Goal: Information Seeking & Learning: Find contact information

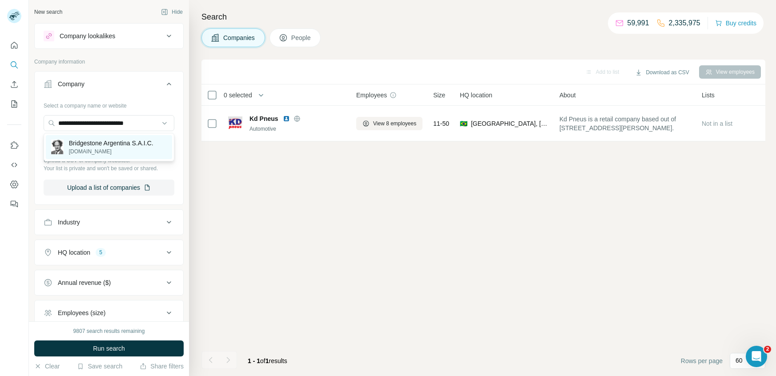
type input "**********"
click at [88, 145] on p "Bridgestone Argentina S.A.I.C." at bounding box center [111, 143] width 84 height 9
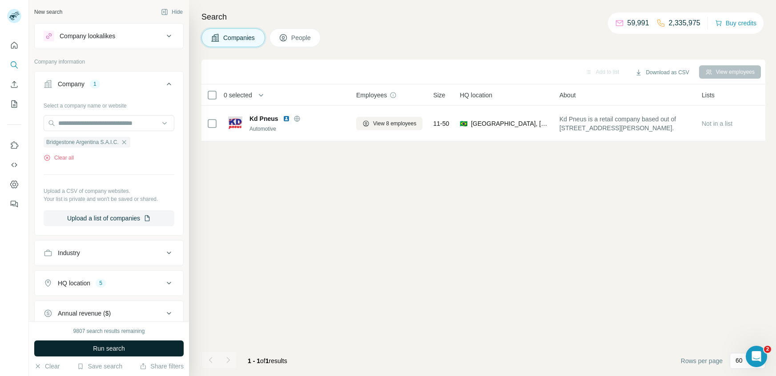
click at [116, 346] on span "Run search" at bounding box center [109, 348] width 32 height 9
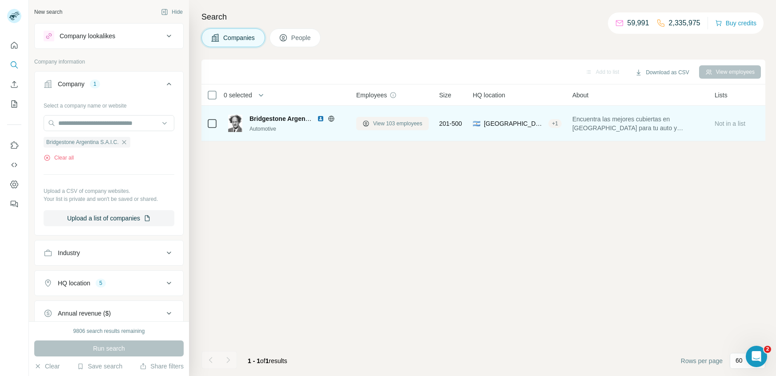
click at [379, 123] on span "View 103 employees" at bounding box center [397, 124] width 49 height 8
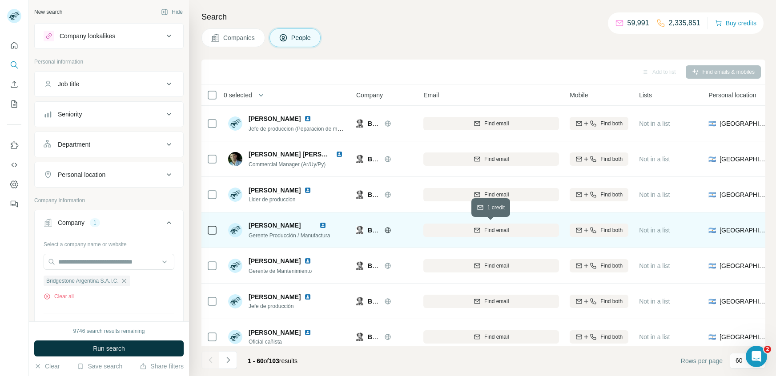
click at [509, 228] on div "Find email" at bounding box center [491, 230] width 136 height 8
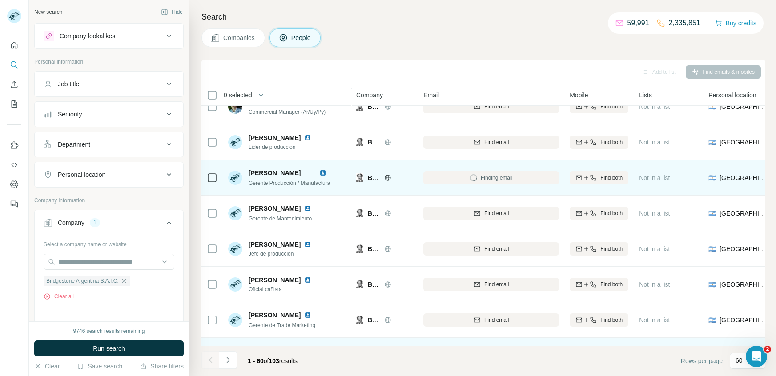
scroll to position [81, 0]
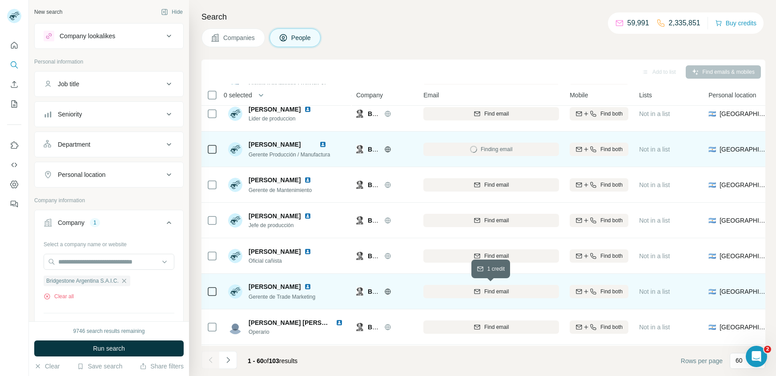
click at [484, 293] on div "Find email" at bounding box center [491, 292] width 136 height 8
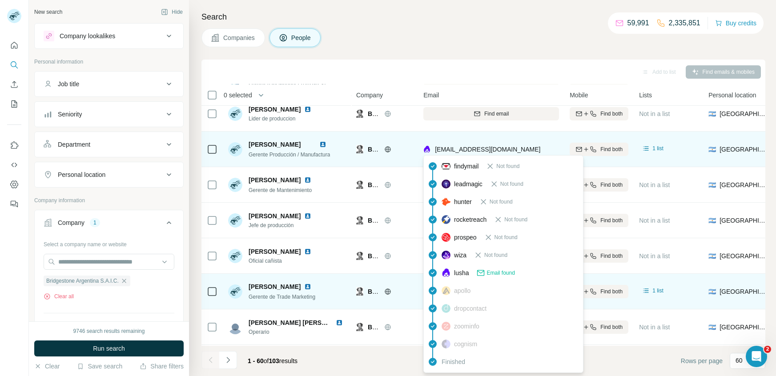
drag, startPoint x: 545, startPoint y: 149, endPoint x: 434, endPoint y: 152, distance: 110.7
click at [434, 152] on div "[EMAIL_ADDRESS][DOMAIN_NAME]" at bounding box center [491, 149] width 136 height 24
copy span "[EMAIL_ADDRESS][DOMAIN_NAME]"
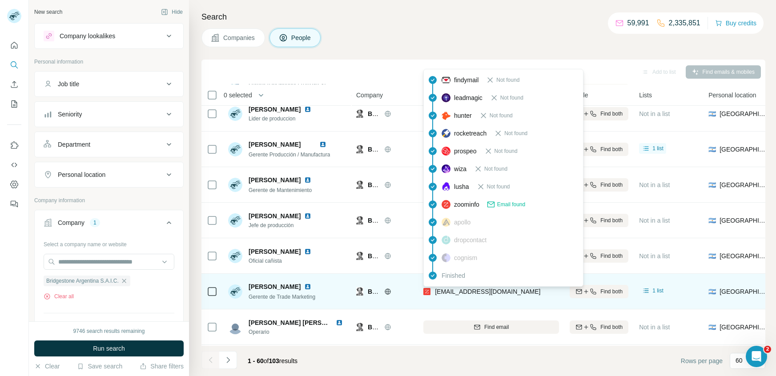
drag, startPoint x: 552, startPoint y: 290, endPoint x: 435, endPoint y: 292, distance: 116.9
click at [435, 292] on div "[EMAIL_ADDRESS][DOMAIN_NAME]" at bounding box center [491, 291] width 136 height 24
copy span "[EMAIL_ADDRESS][DOMAIN_NAME]"
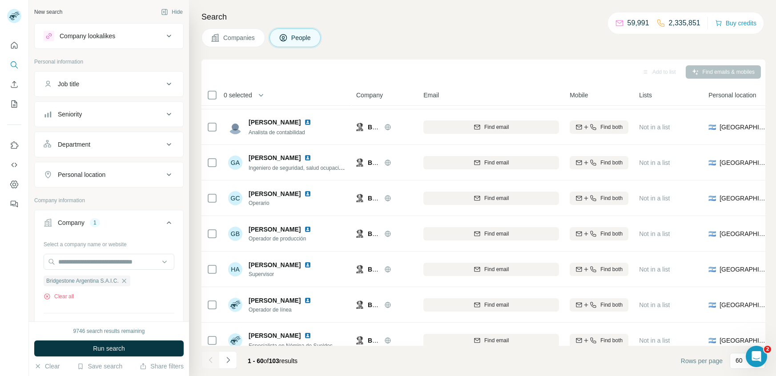
scroll to position [1893, 0]
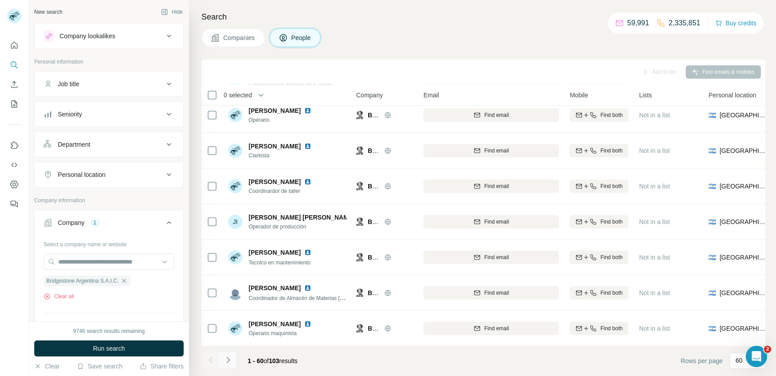
click at [225, 361] on icon "Navigate to next page" at bounding box center [228, 360] width 9 height 9
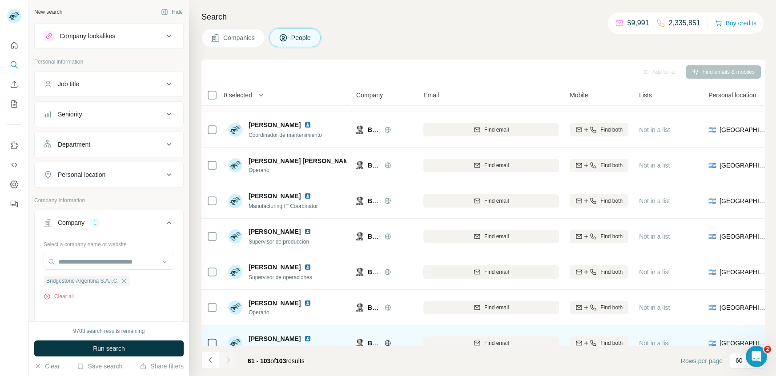
scroll to position [542, 0]
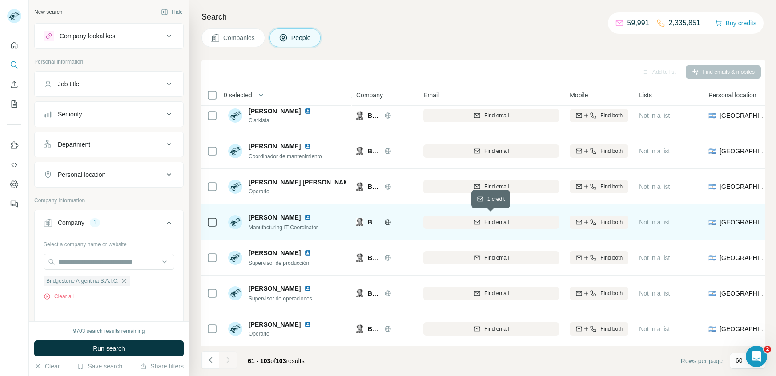
click at [493, 223] on span "Find email" at bounding box center [496, 222] width 24 height 8
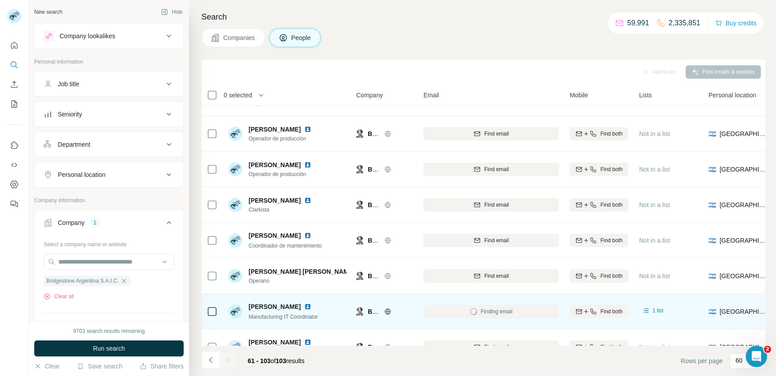
scroll to position [453, 0]
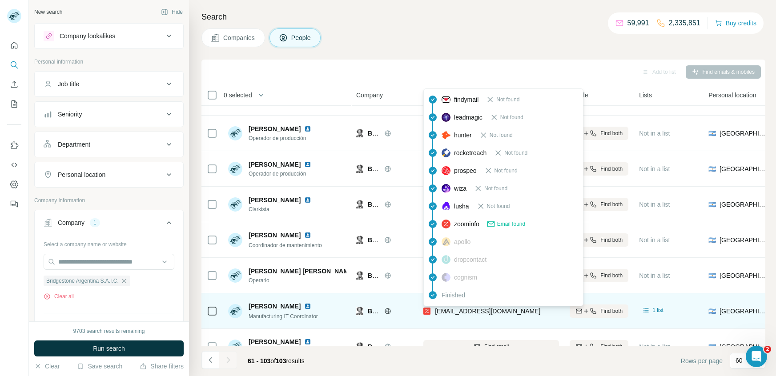
drag, startPoint x: 561, startPoint y: 312, endPoint x: 432, endPoint y: 312, distance: 128.9
click at [432, 312] on td "[EMAIL_ADDRESS][DOMAIN_NAME]" at bounding box center [491, 311] width 146 height 36
copy div "[EMAIL_ADDRESS][DOMAIN_NAME]"
